Goal: Transaction & Acquisition: Purchase product/service

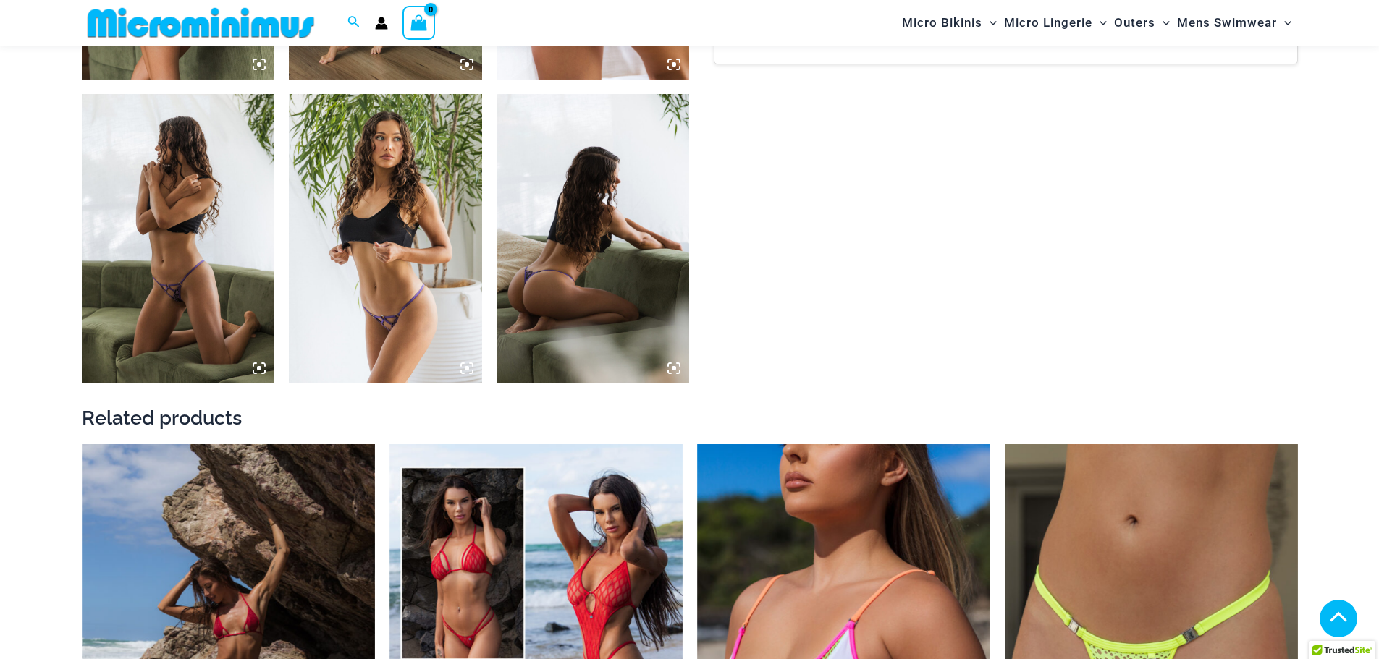
scroll to position [2167, 0]
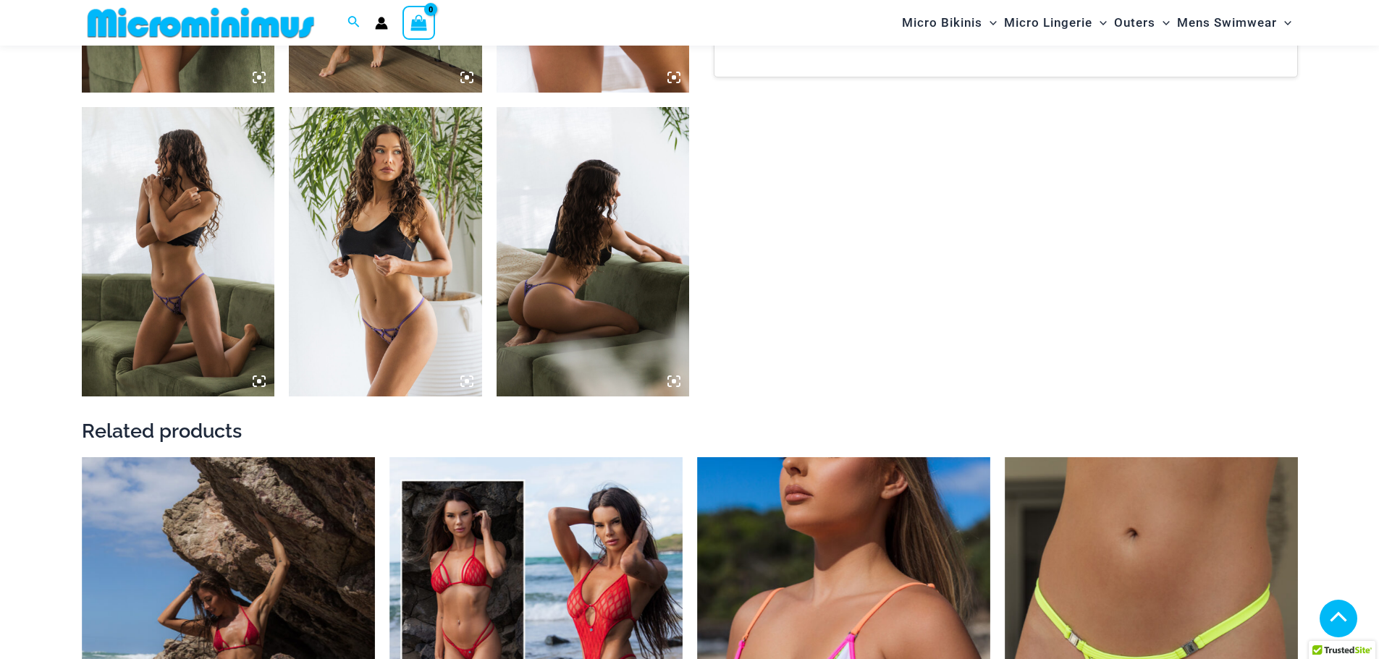
click at [196, 316] on img at bounding box center [178, 252] width 193 height 290
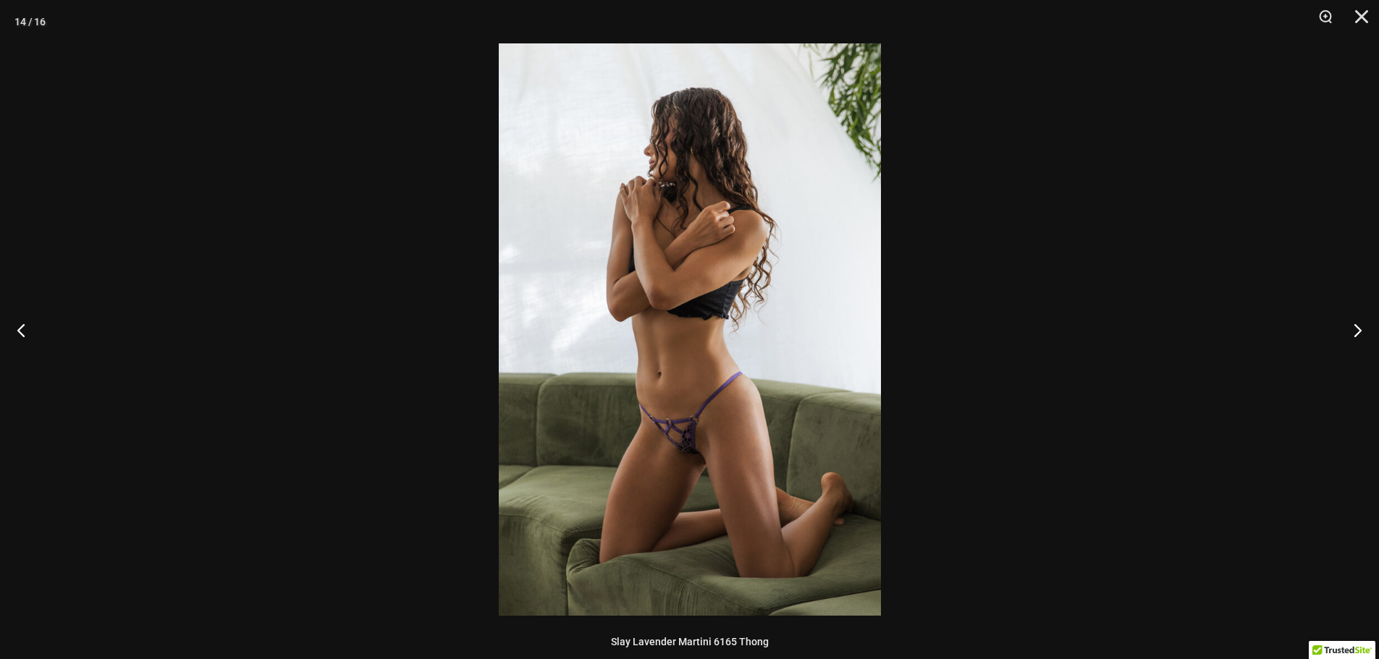
click at [657, 420] on img at bounding box center [690, 329] width 382 height 573
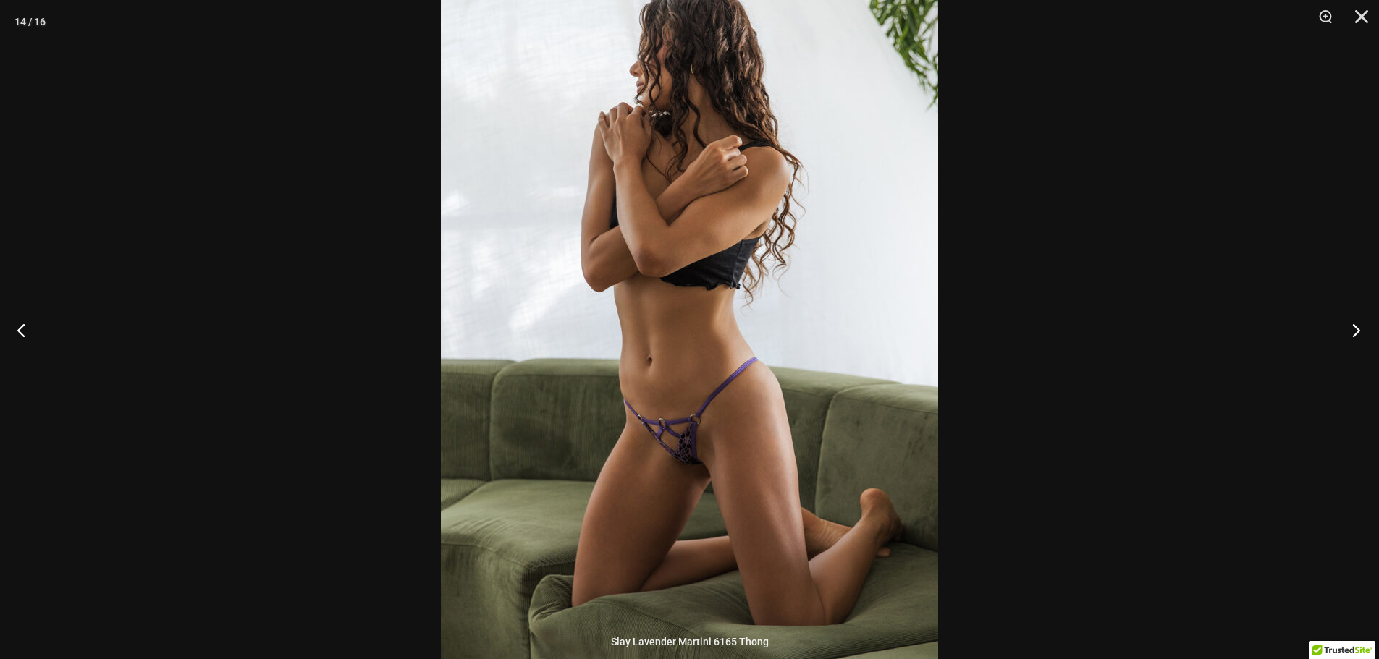
click at [1348, 329] on button "Next" at bounding box center [1352, 330] width 54 height 72
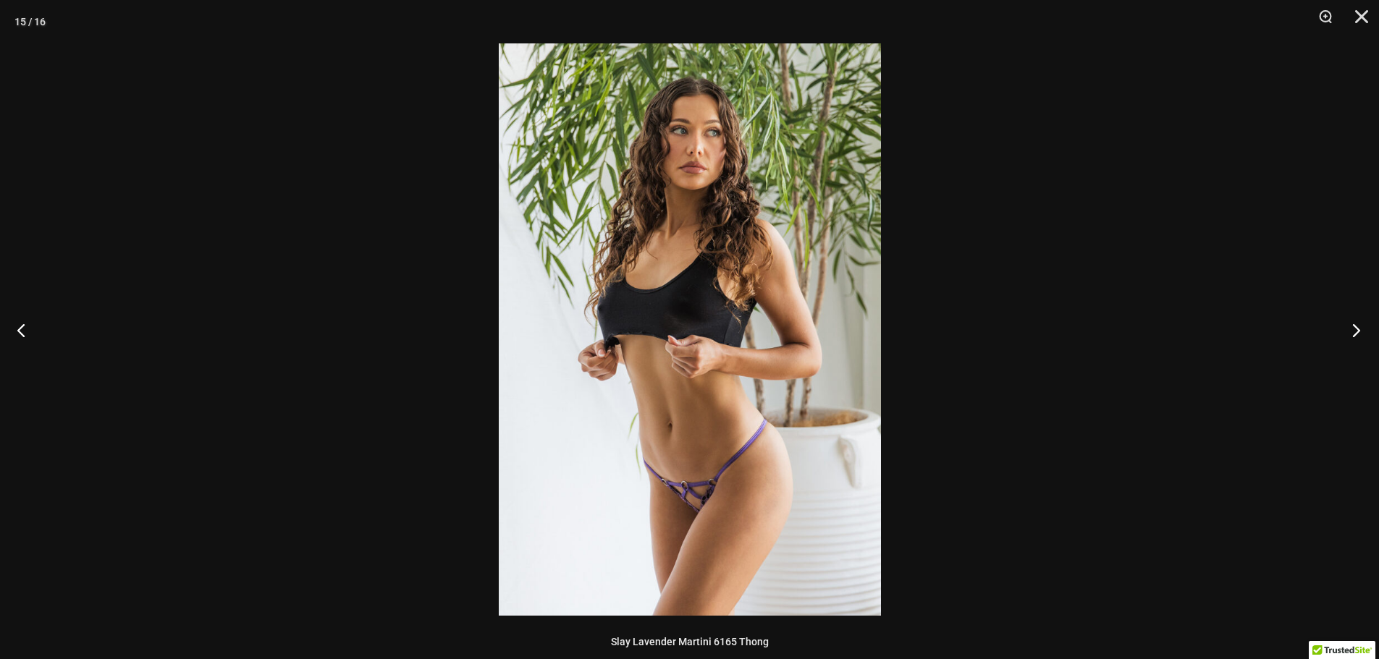
click at [1348, 329] on button "Next" at bounding box center [1352, 330] width 54 height 72
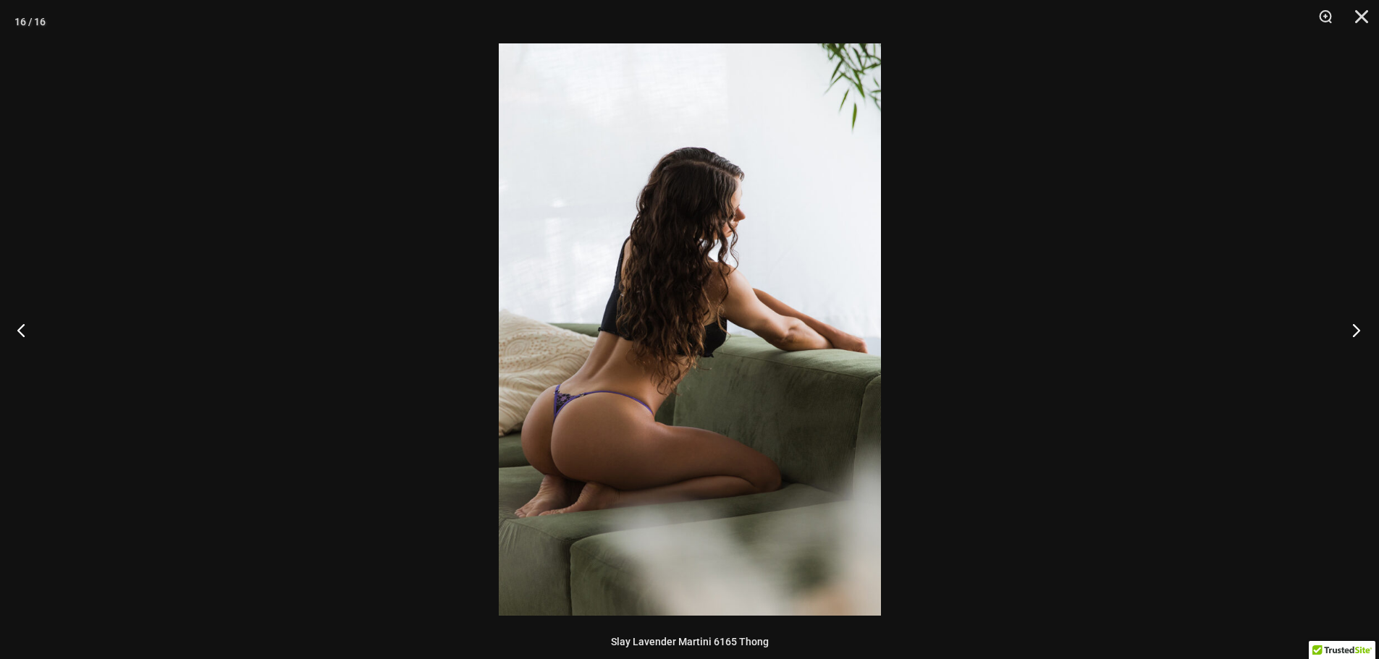
click at [1348, 329] on button "Next" at bounding box center [1352, 330] width 54 height 72
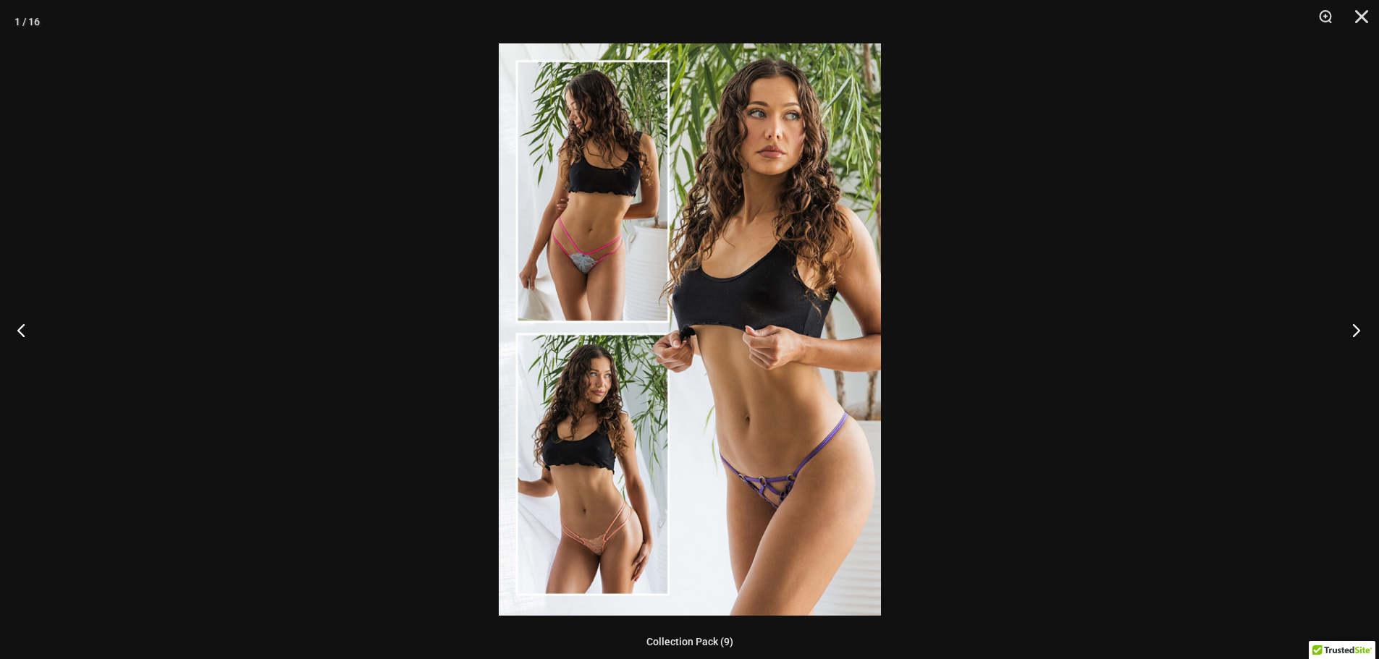
click at [1348, 329] on button "Next" at bounding box center [1352, 330] width 54 height 72
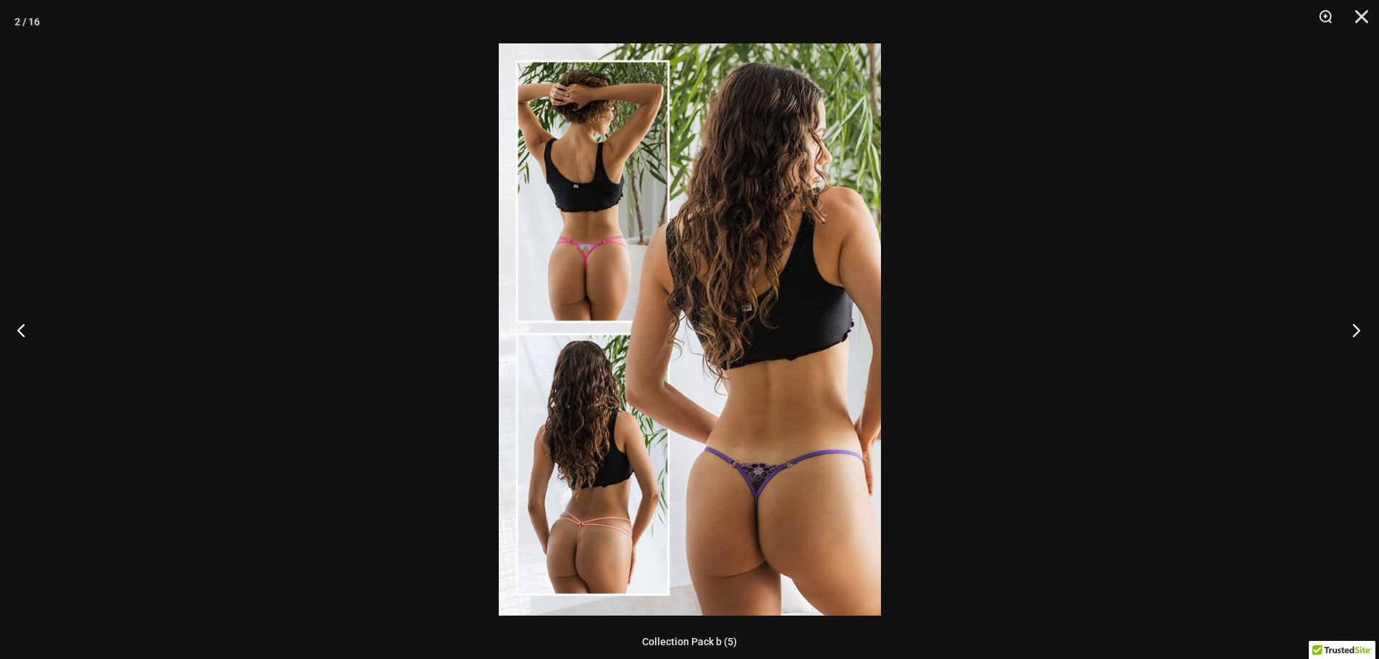
click at [1348, 329] on button "Next" at bounding box center [1352, 330] width 54 height 72
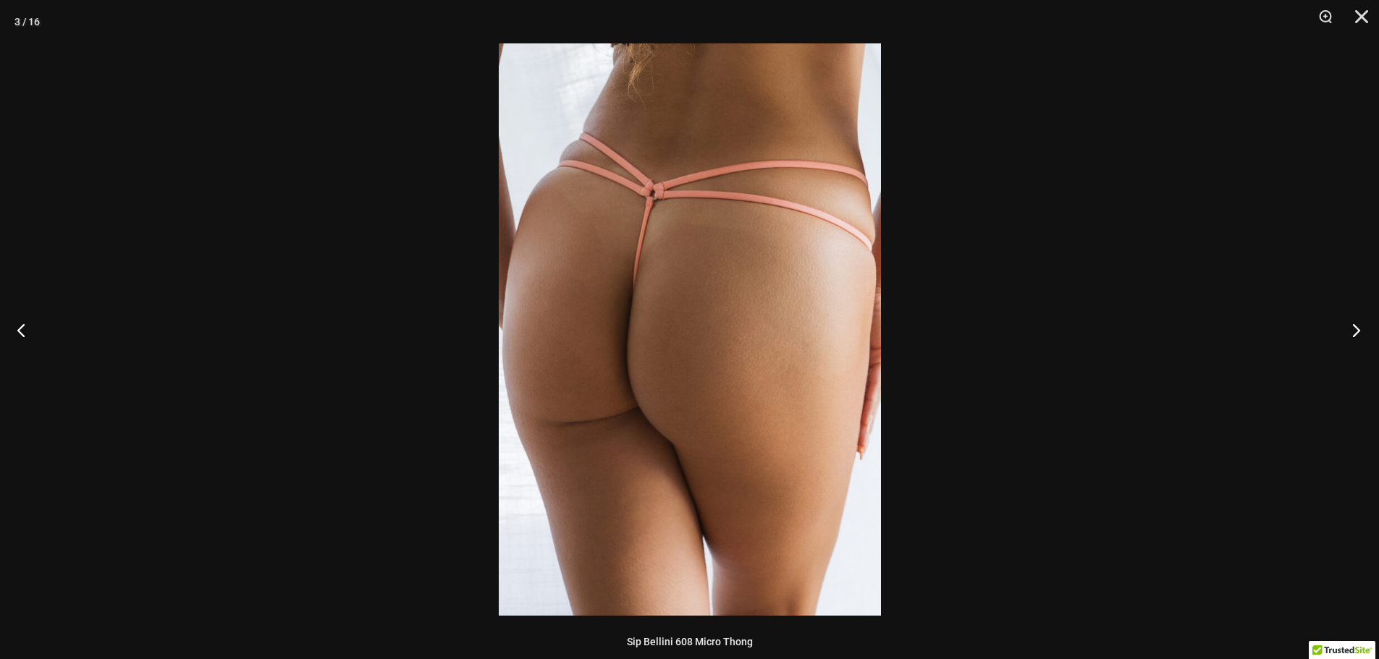
click at [1348, 329] on button "Next" at bounding box center [1352, 330] width 54 height 72
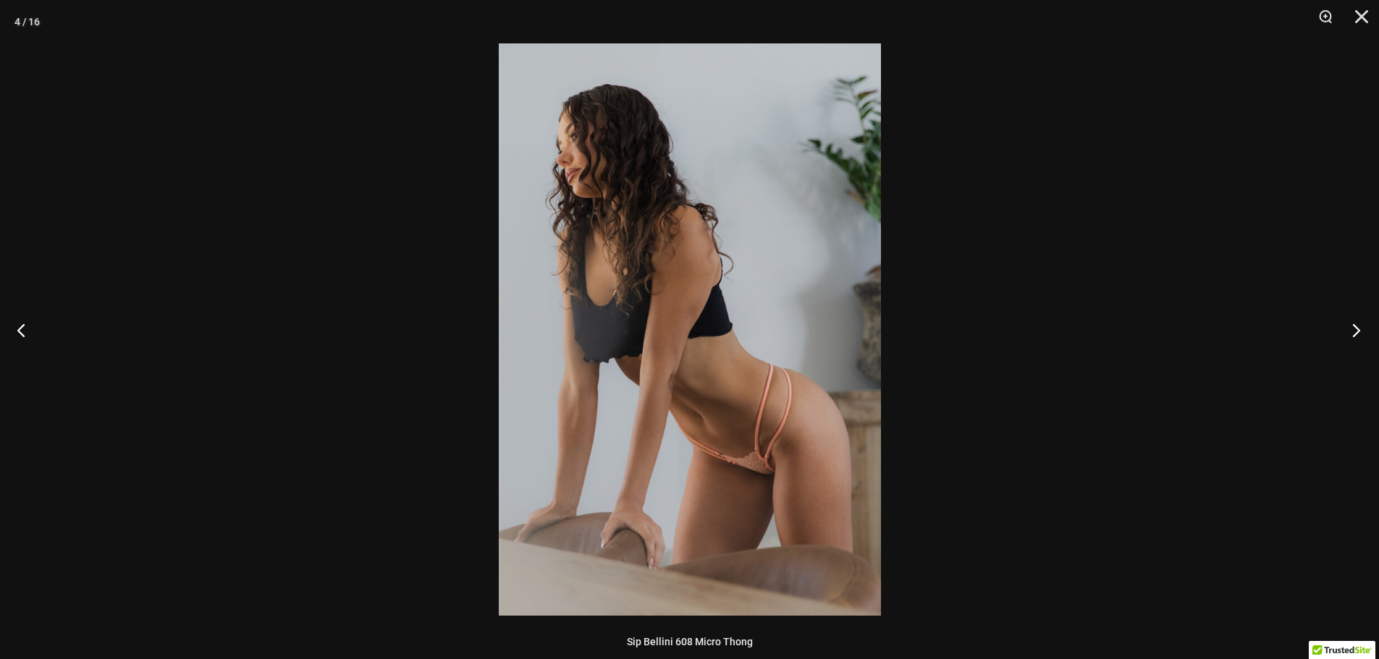
click at [1348, 329] on button "Next" at bounding box center [1352, 330] width 54 height 72
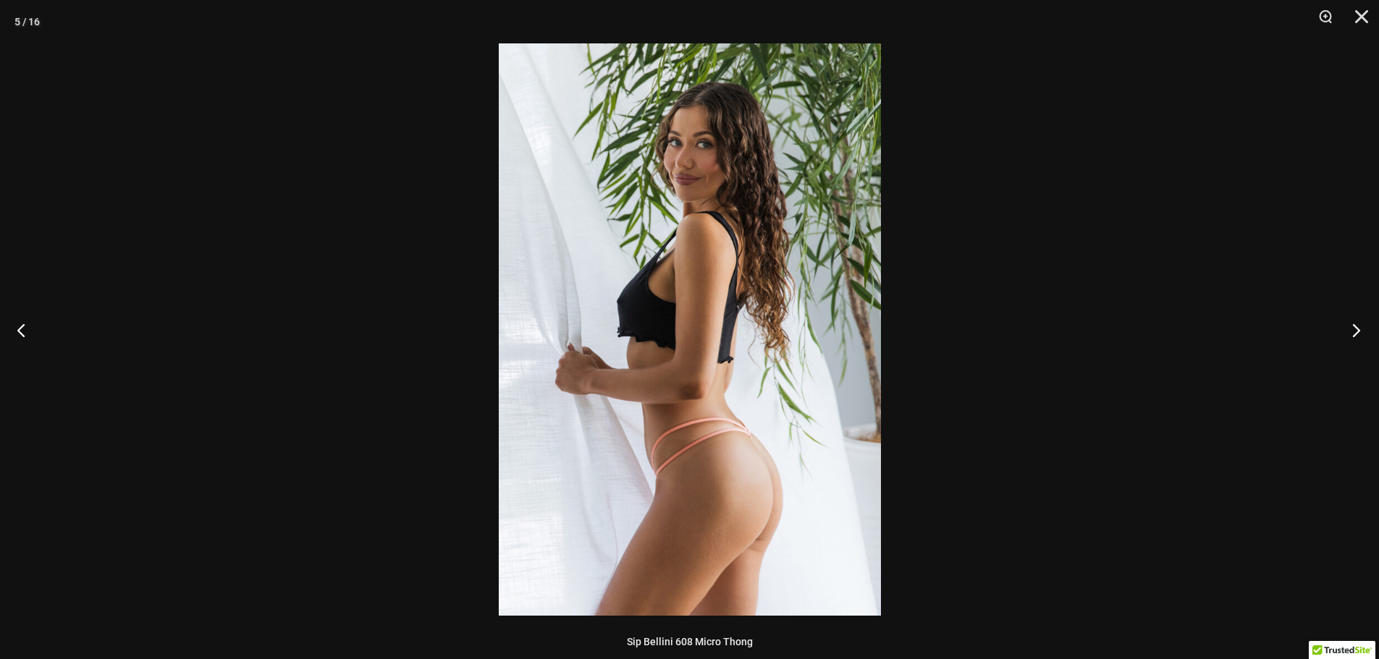
click at [1348, 329] on button "Next" at bounding box center [1352, 330] width 54 height 72
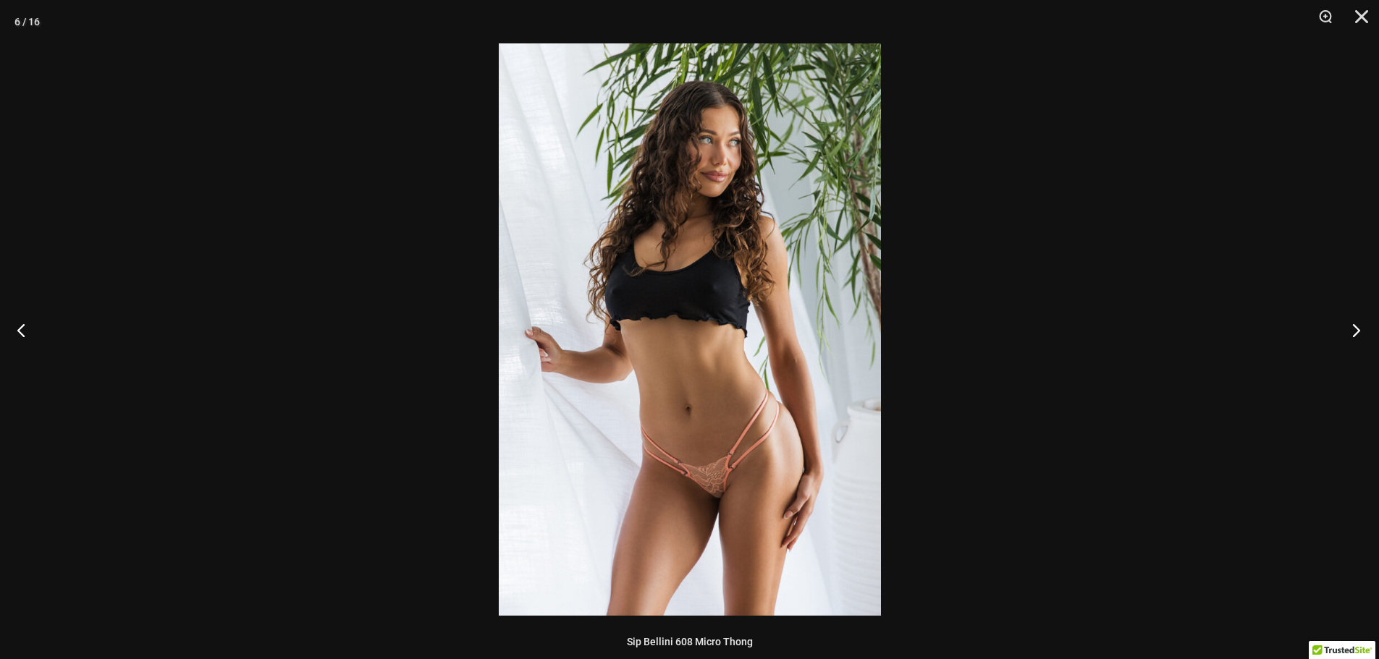
click at [1348, 329] on button "Next" at bounding box center [1352, 330] width 54 height 72
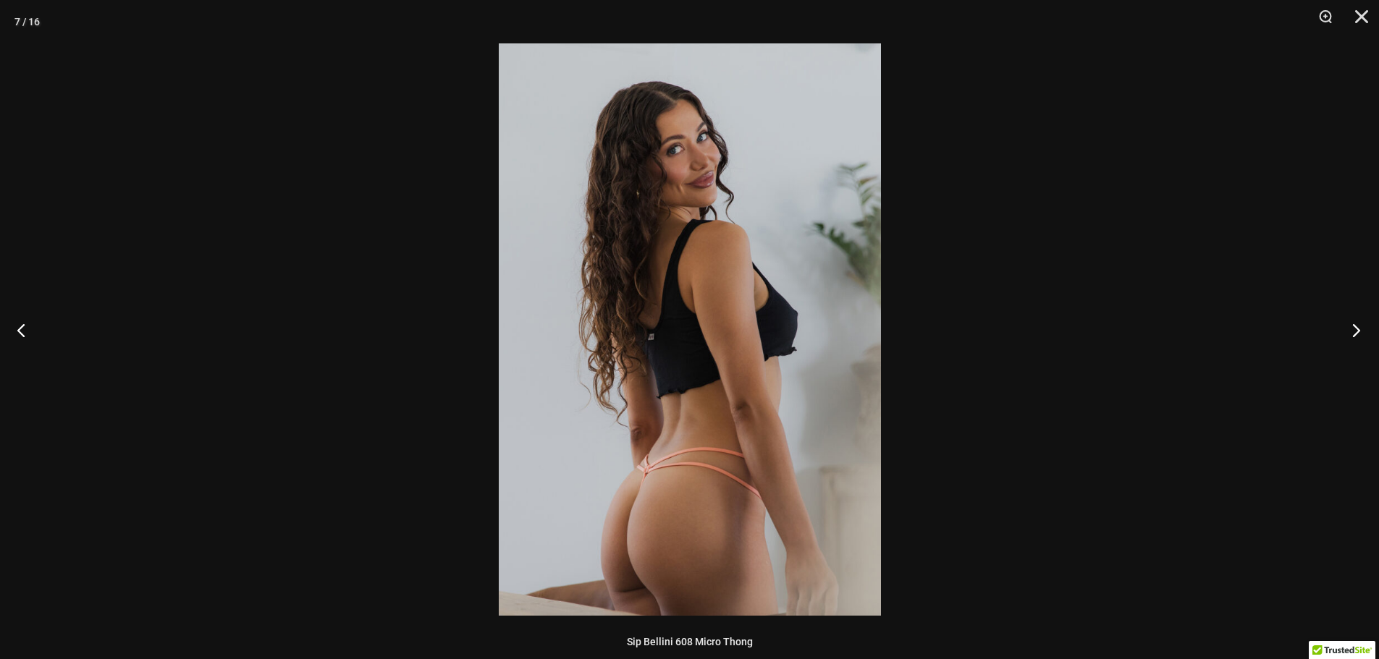
click at [1348, 329] on button "Next" at bounding box center [1352, 330] width 54 height 72
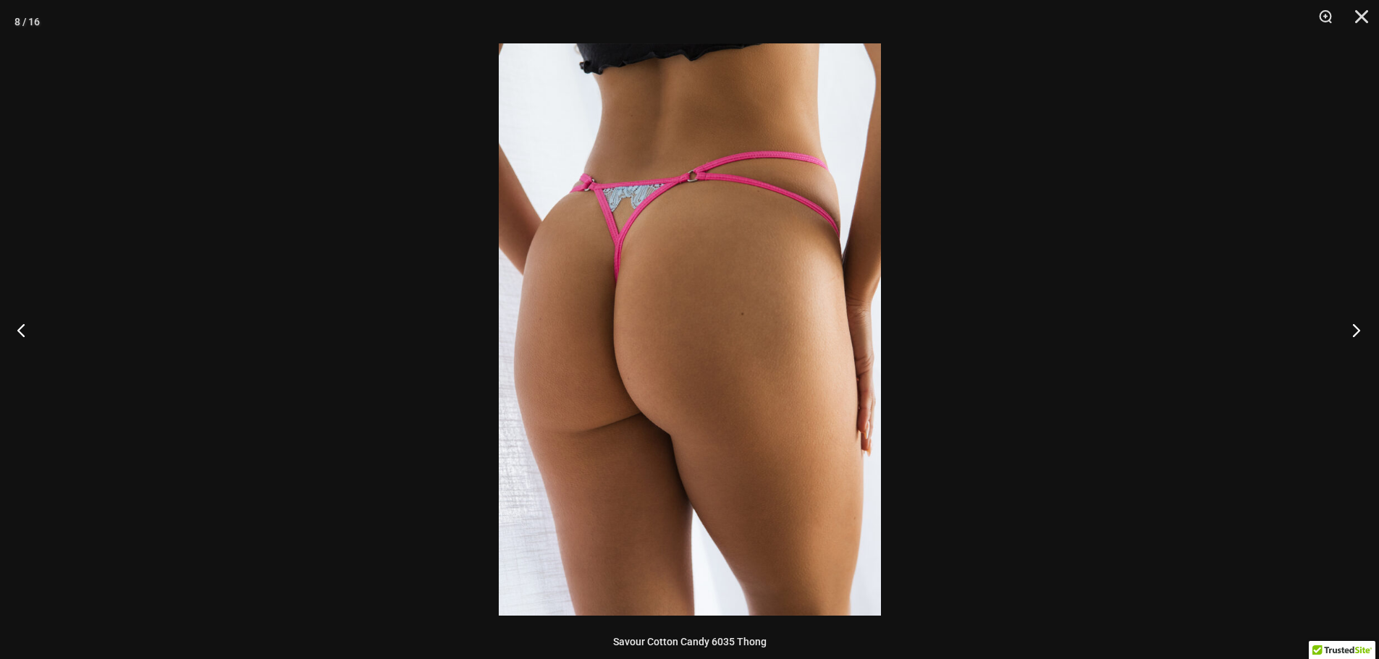
click at [1348, 329] on button "Next" at bounding box center [1352, 330] width 54 height 72
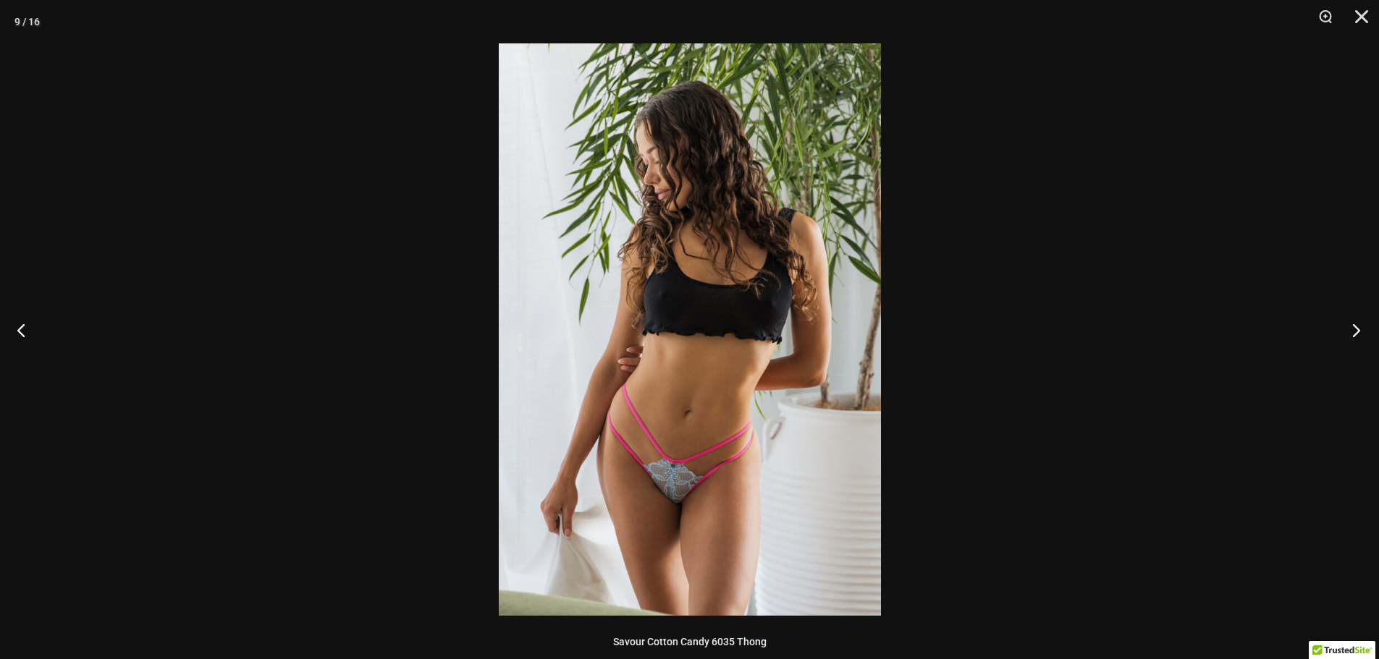
click at [1348, 329] on button "Next" at bounding box center [1352, 330] width 54 height 72
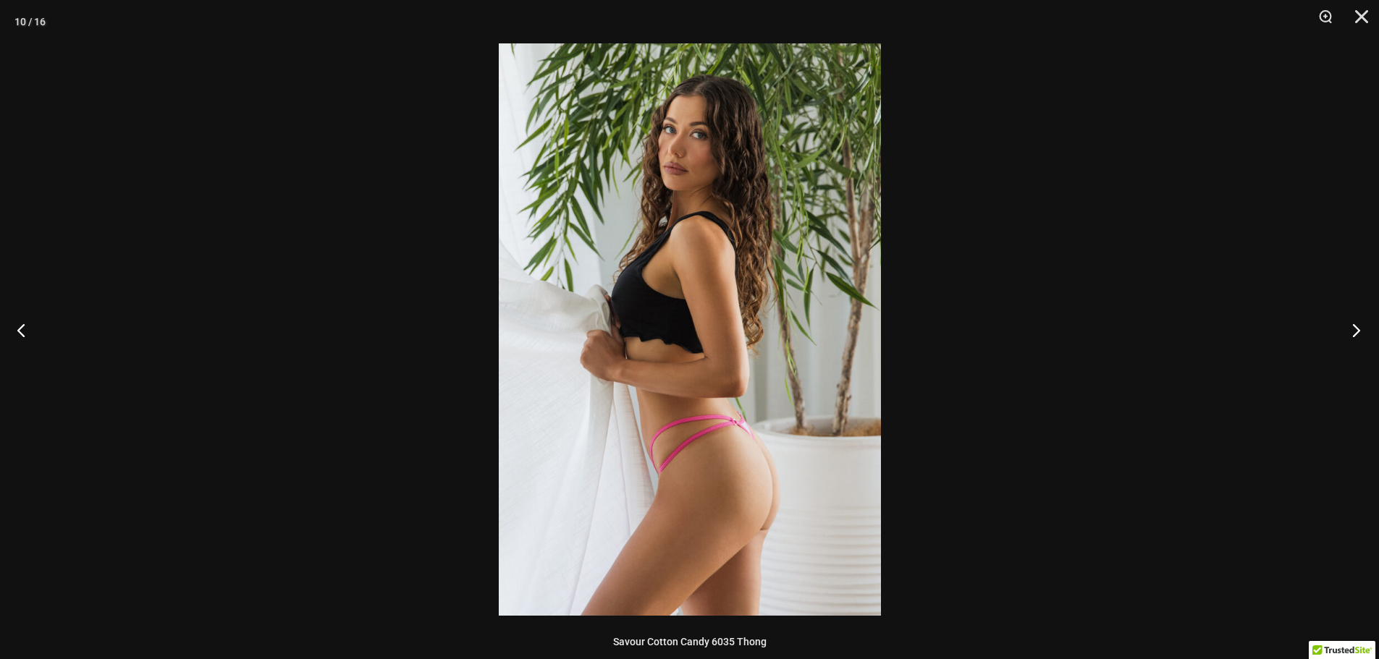
click at [1349, 329] on button "Next" at bounding box center [1352, 330] width 54 height 72
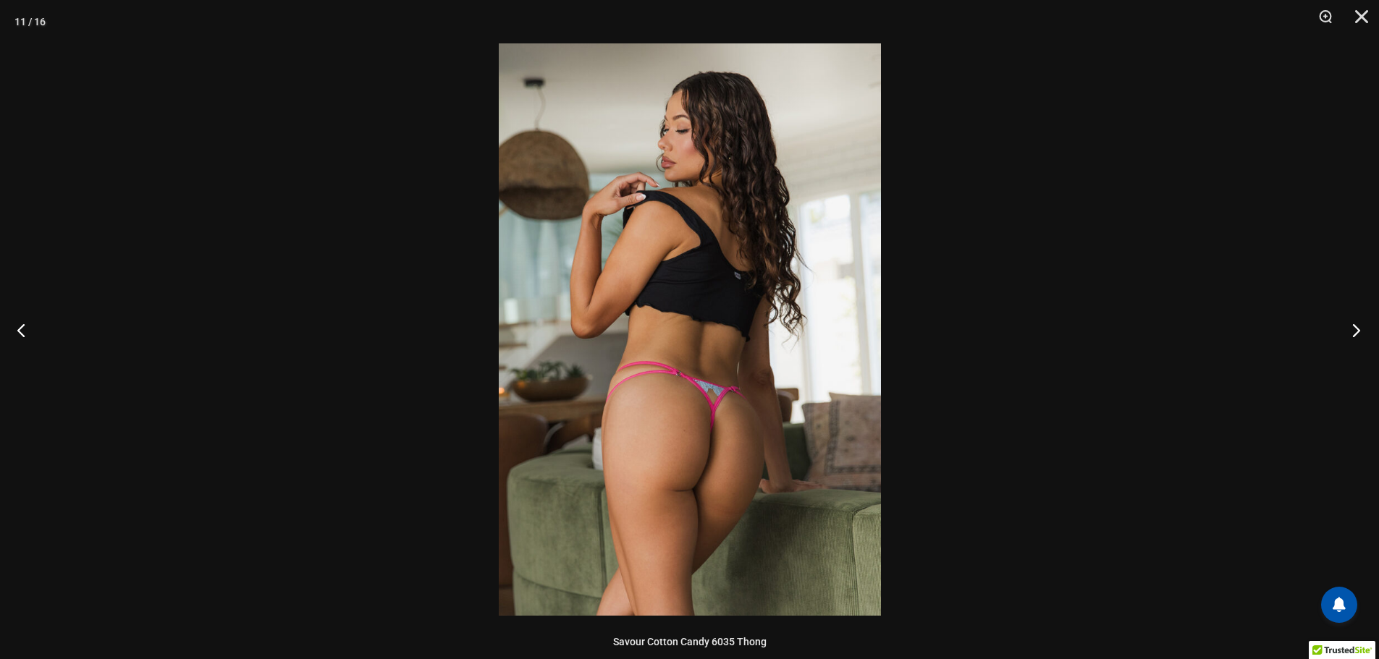
click at [1366, 326] on button "Next" at bounding box center [1352, 330] width 54 height 72
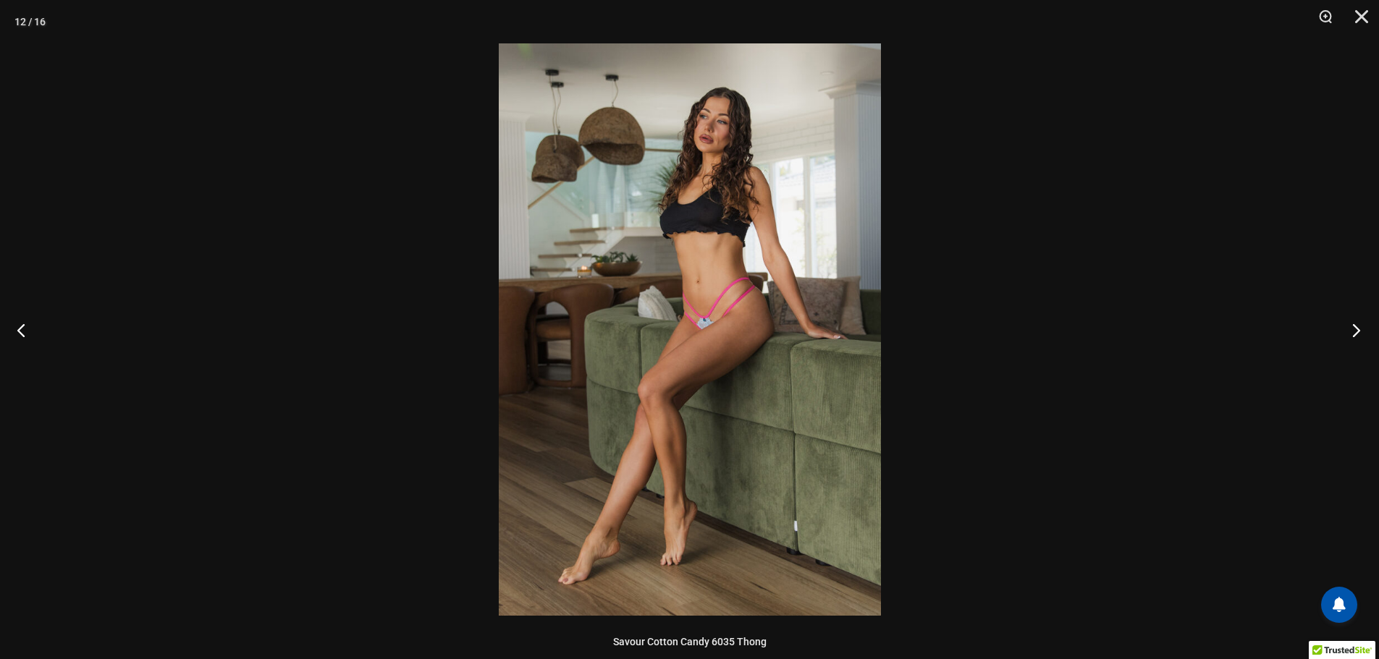
click at [1366, 326] on button "Next" at bounding box center [1352, 330] width 54 height 72
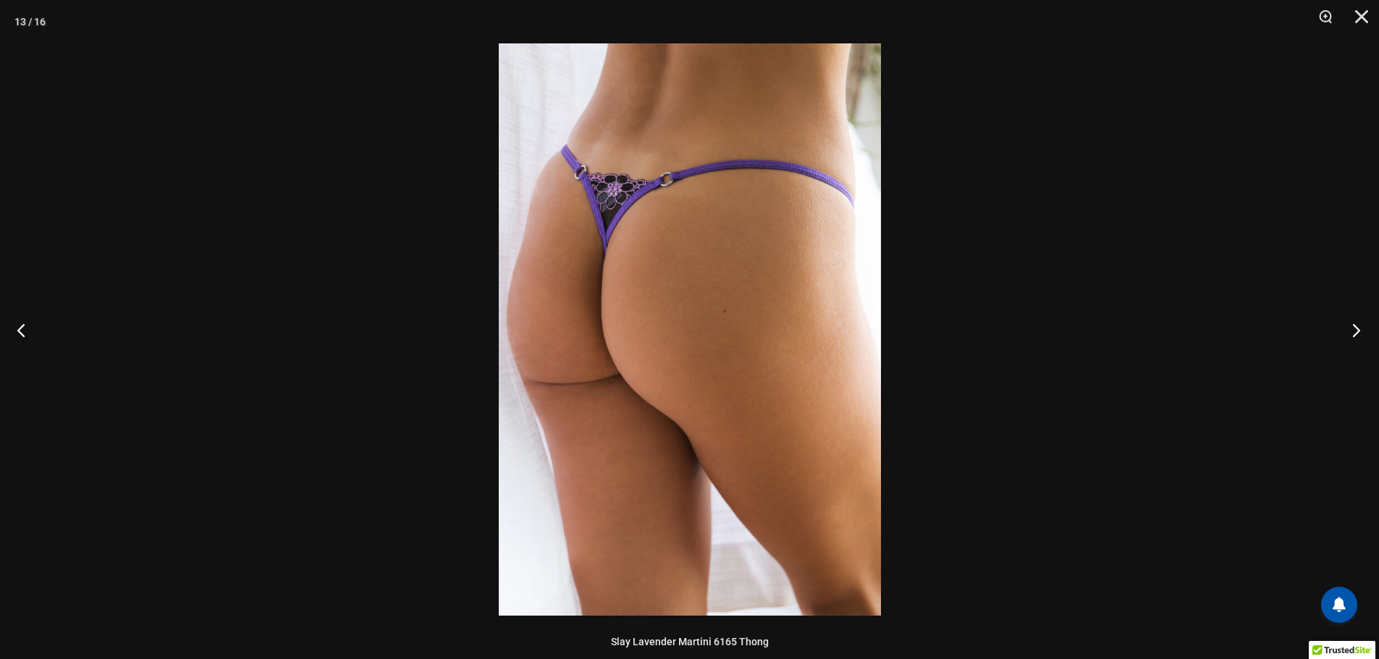
click at [1366, 326] on button "Next" at bounding box center [1352, 330] width 54 height 72
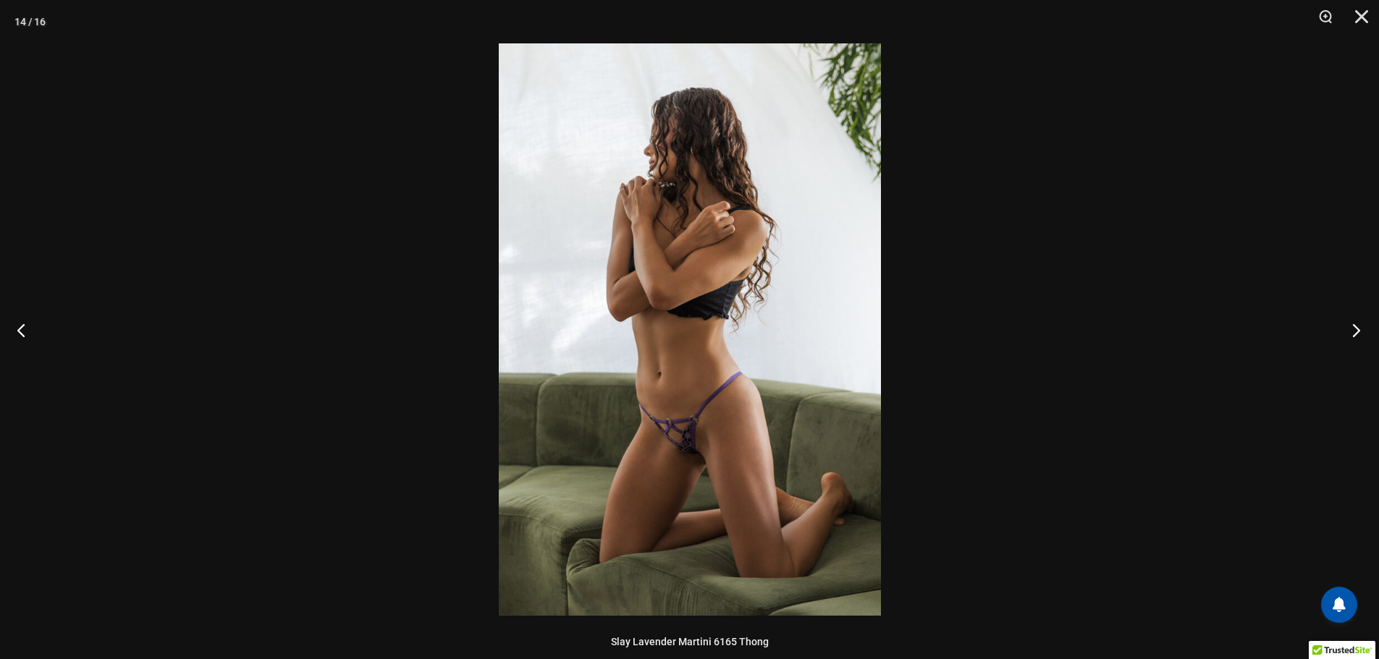
click at [1366, 326] on button "Next" at bounding box center [1352, 330] width 54 height 72
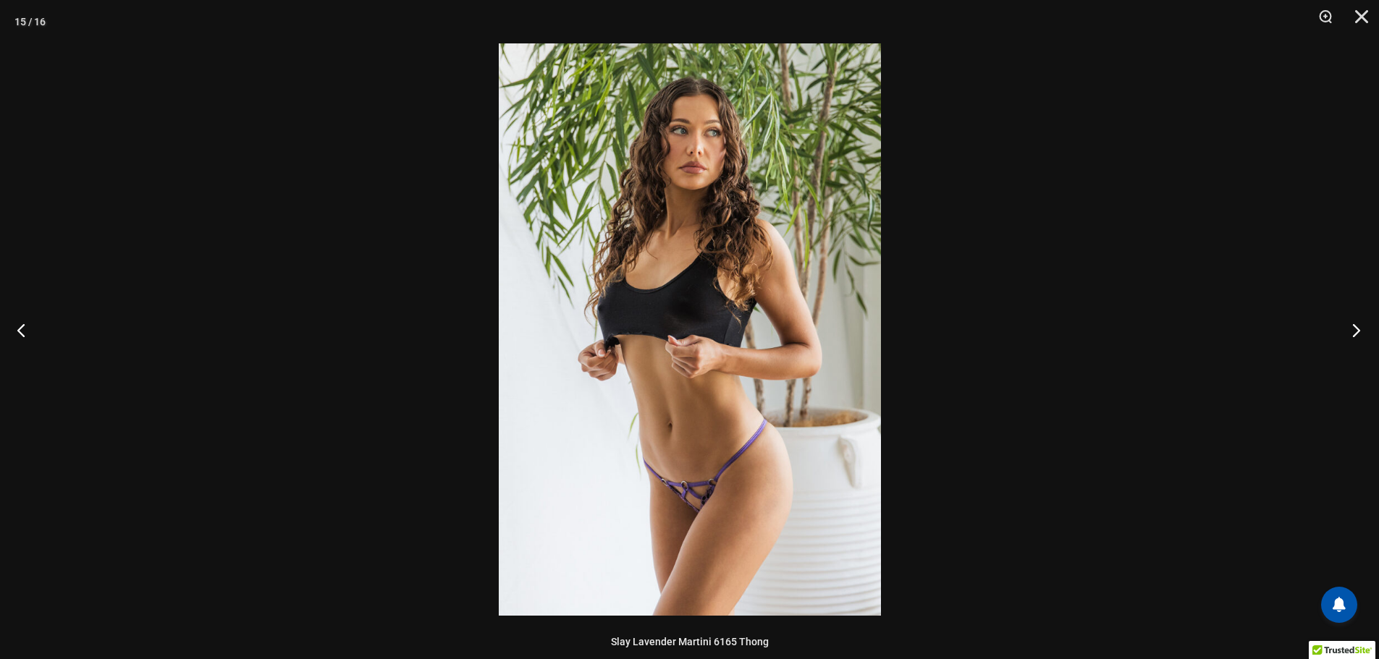
click at [1349, 330] on button "Next" at bounding box center [1352, 330] width 54 height 72
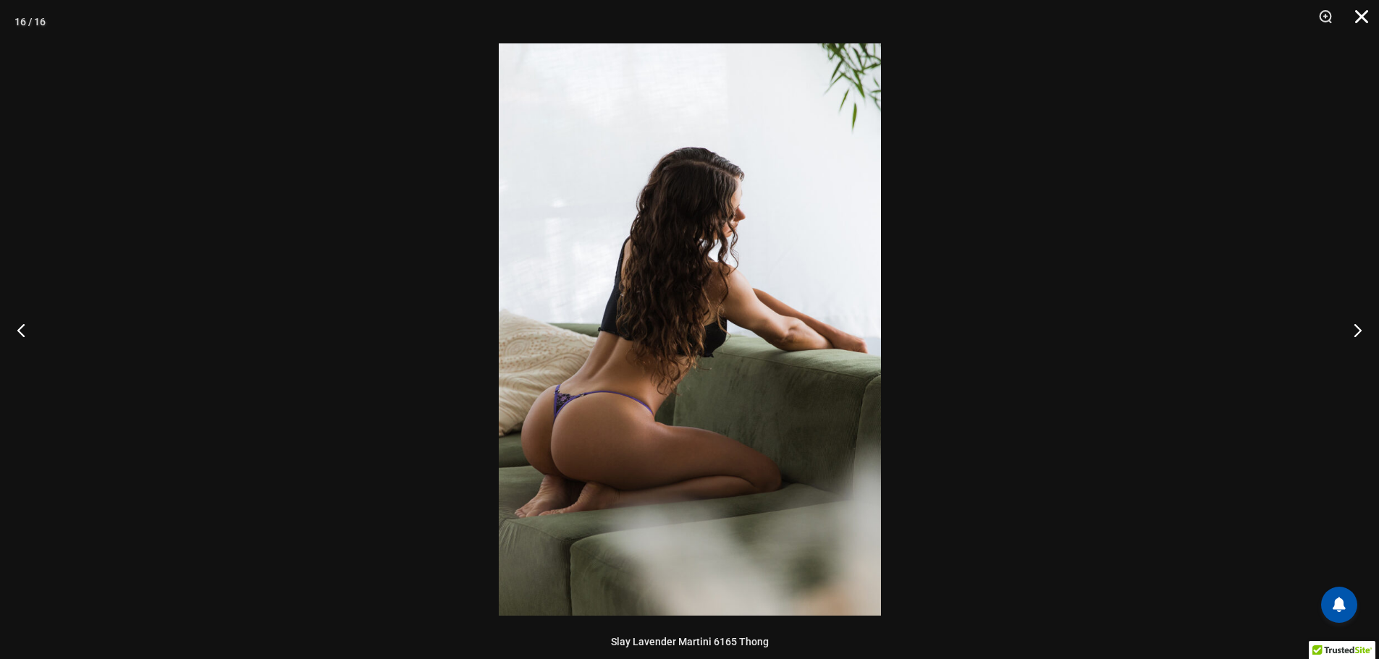
click at [1357, 15] on button "Close" at bounding box center [1356, 21] width 36 height 43
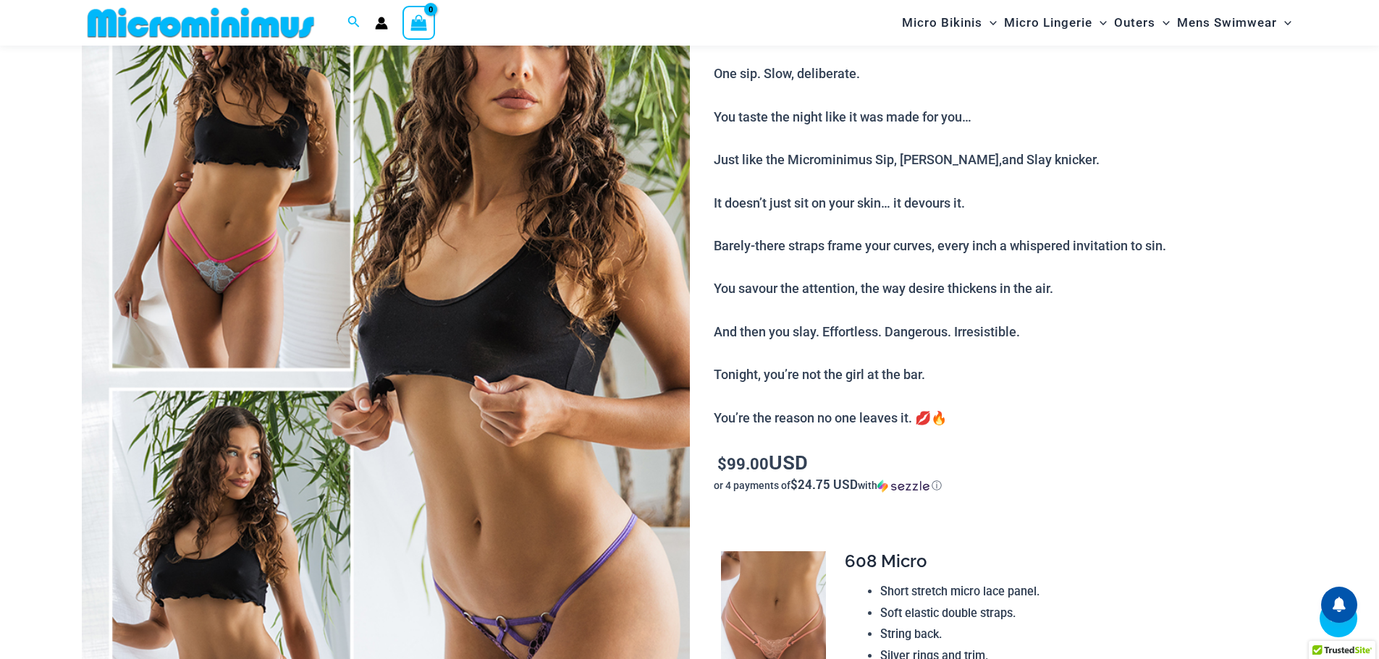
scroll to position [278, 0]
